Goal: Information Seeking & Learning: Check status

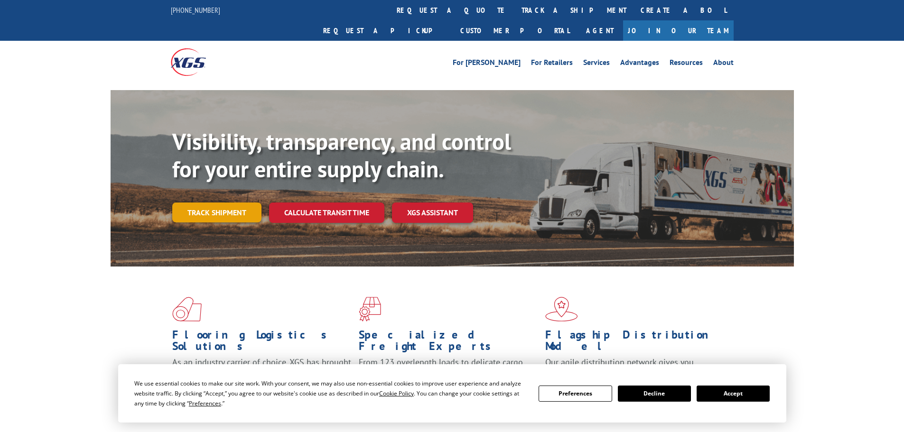
click at [223, 203] on link "Track shipment" at bounding box center [216, 213] width 89 height 20
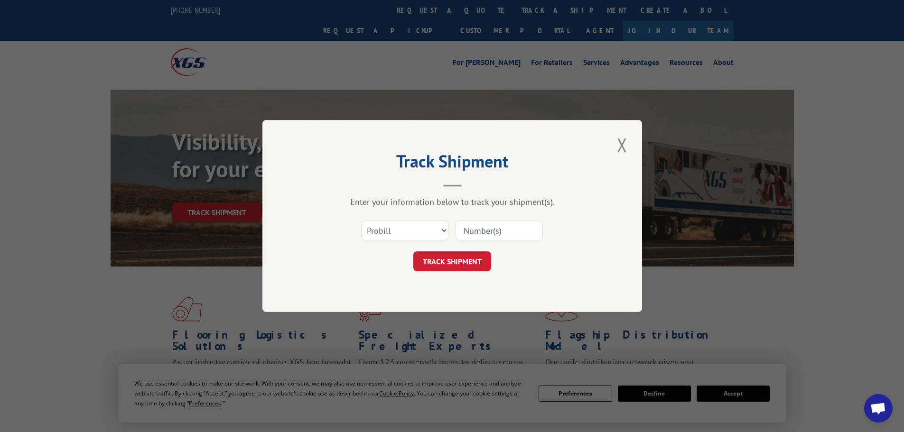
click at [486, 223] on input at bounding box center [499, 231] width 87 height 20
paste input "17153253"
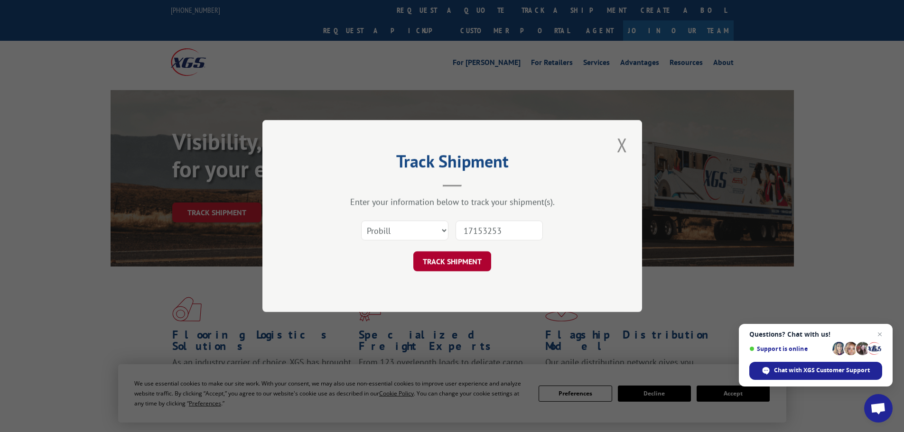
type input "17153253"
click at [465, 261] on button "TRACK SHIPMENT" at bounding box center [452, 262] width 78 height 20
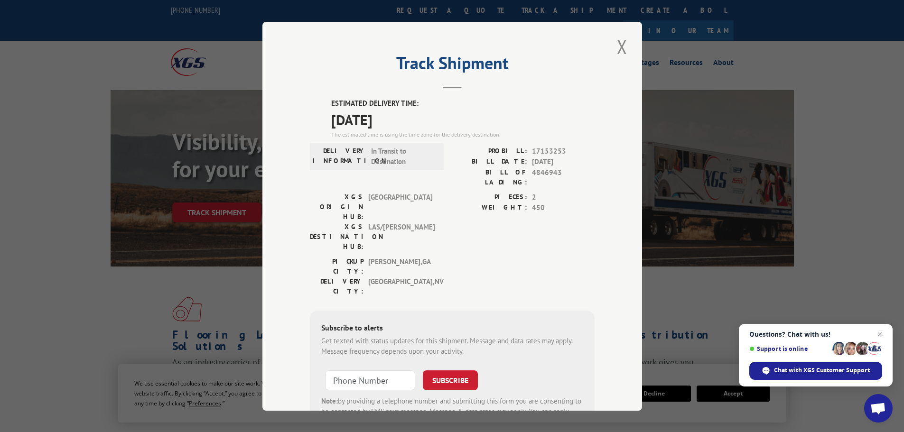
click at [617, 42] on button "Close modal" at bounding box center [622, 47] width 16 height 26
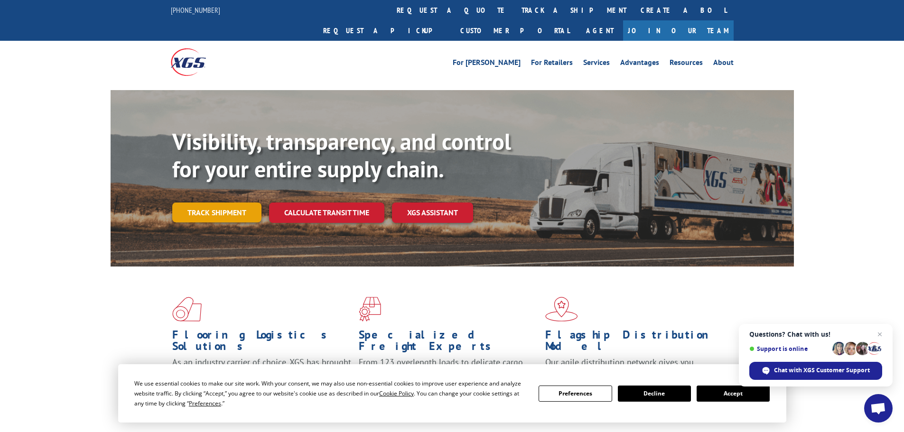
drag, startPoint x: 261, startPoint y: 199, endPoint x: 245, endPoint y: 197, distance: 15.8
click at [253, 203] on div "Track shipment" at bounding box center [220, 213] width 97 height 20
click at [245, 203] on link "Track shipment" at bounding box center [216, 213] width 89 height 20
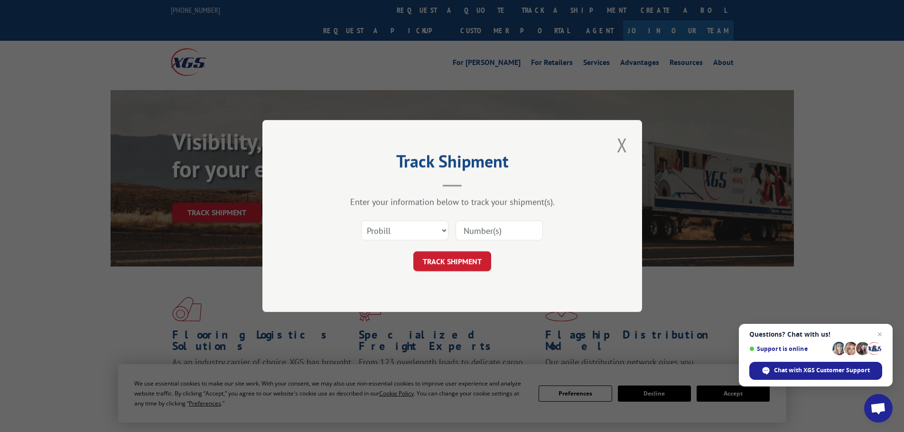
click at [480, 235] on input at bounding box center [499, 231] width 87 height 20
paste input "17153170"
type input "17153170"
click at [453, 254] on button "TRACK SHIPMENT" at bounding box center [452, 262] width 78 height 20
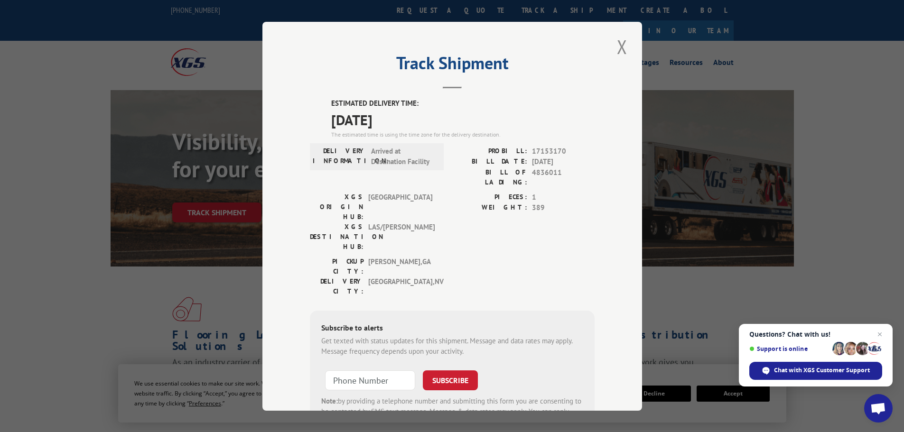
drag, startPoint x: 614, startPoint y: 56, endPoint x: 596, endPoint y: 65, distance: 19.7
click at [615, 56] on button "Close modal" at bounding box center [622, 47] width 16 height 26
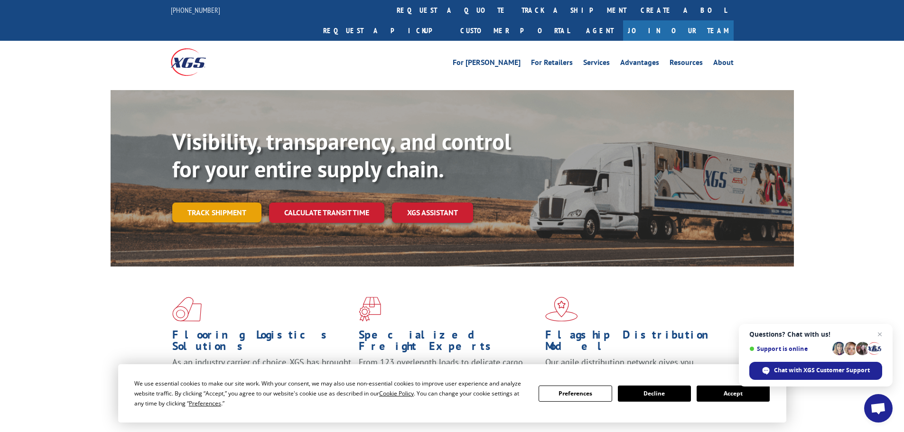
click at [244, 203] on link "Track shipment" at bounding box center [216, 213] width 89 height 20
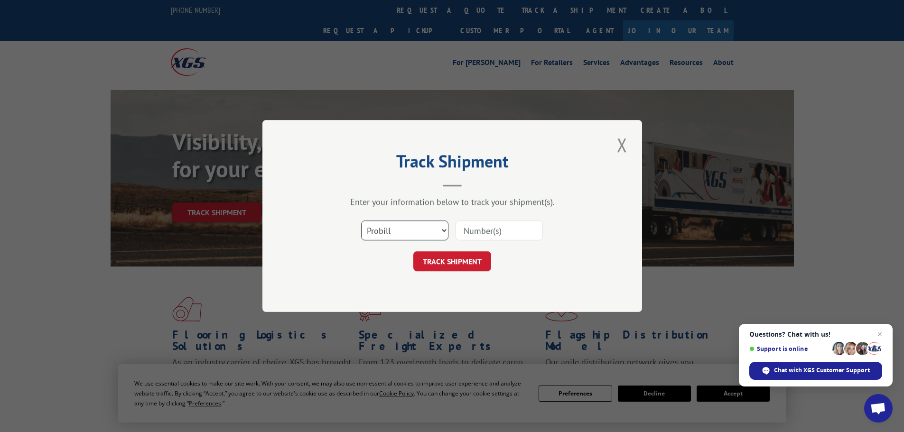
click at [398, 228] on select "Select category... Probill BOL PO" at bounding box center [404, 231] width 87 height 20
click at [361, 221] on select "Select category... Probill BOL PO" at bounding box center [404, 231] width 87 height 20
click at [398, 232] on select "Select category... Probill BOL PO" at bounding box center [404, 231] width 87 height 20
click at [361, 221] on select "Select category... Probill BOL PO" at bounding box center [404, 231] width 87 height 20
click at [486, 233] on input at bounding box center [499, 231] width 87 height 20
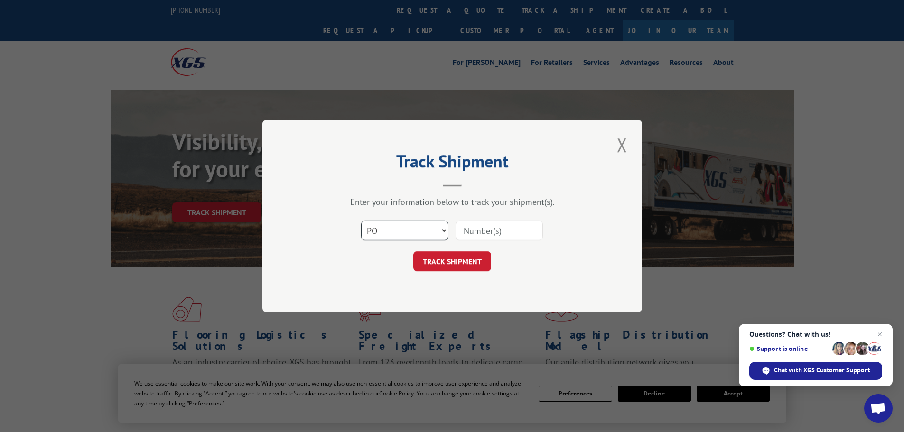
drag, startPoint x: 486, startPoint y: 233, endPoint x: 425, endPoint y: 228, distance: 60.4
click at [434, 224] on select "Select category... Probill BOL PO" at bounding box center [404, 231] width 87 height 20
select select "probill"
click at [361, 221] on select "Select category... Probill BOL PO" at bounding box center [404, 231] width 87 height 20
click at [484, 233] on input at bounding box center [499, 231] width 87 height 20
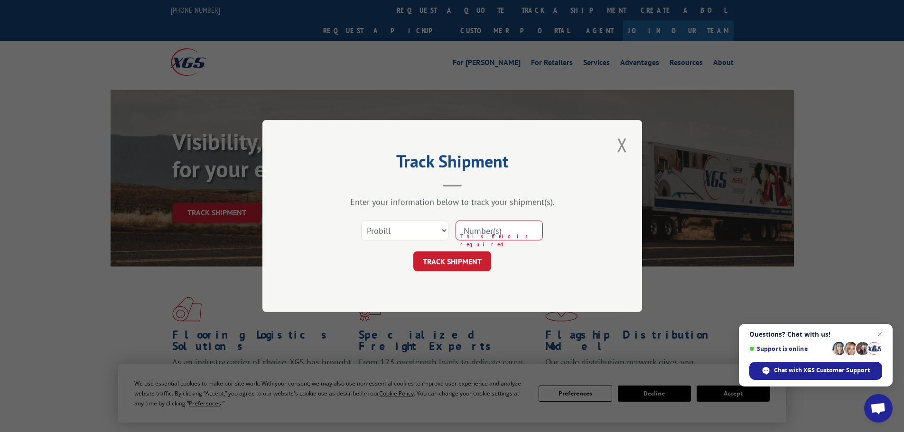
paste input "16754495"
type input "16754495"
click at [466, 248] on form "Select category... Probill BOL PO 16754495 TRACK SHIPMENT" at bounding box center [452, 243] width 285 height 56
click at [465, 253] on button "TRACK SHIPMENT" at bounding box center [452, 262] width 78 height 20
